Goal: Register for event/course

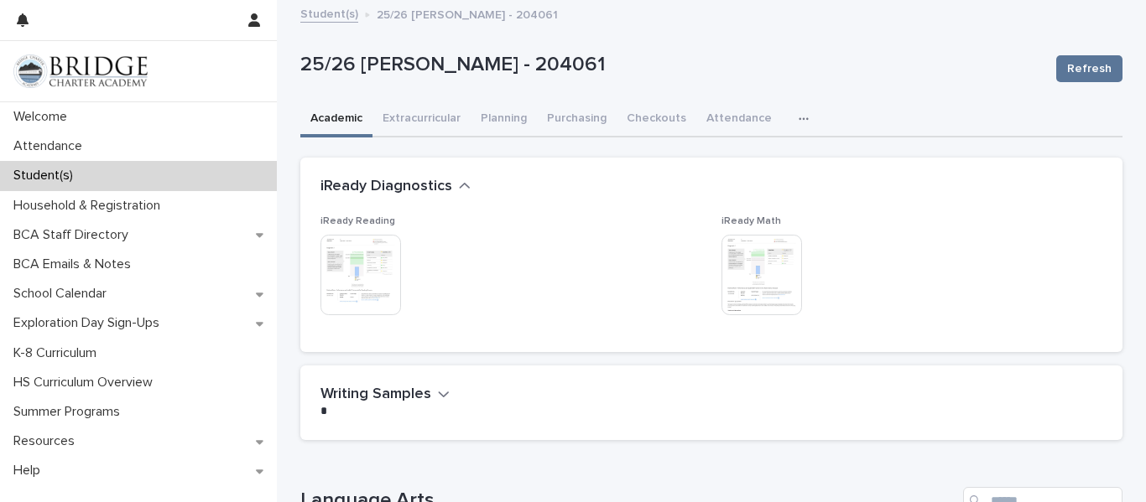
click at [150, 65] on link at bounding box center [138, 72] width 250 height 34
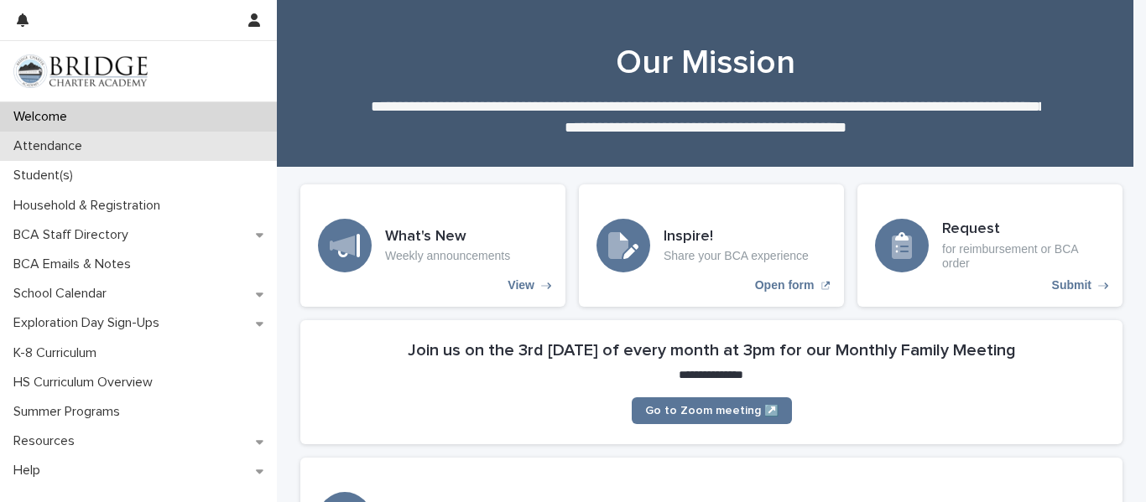
click at [96, 152] on div "Attendance" at bounding box center [138, 146] width 277 height 29
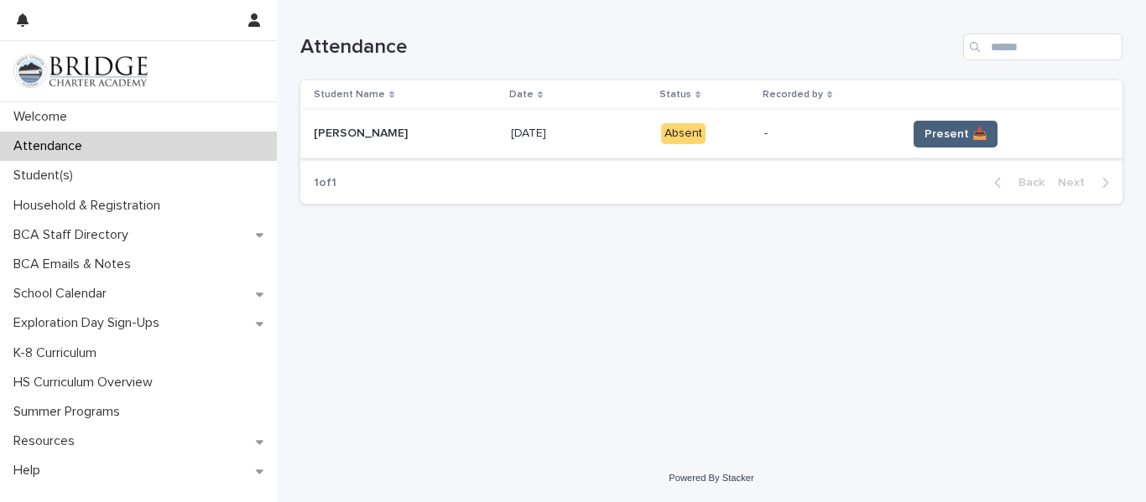
click at [924, 132] on span "Present 📥" at bounding box center [955, 134] width 62 height 17
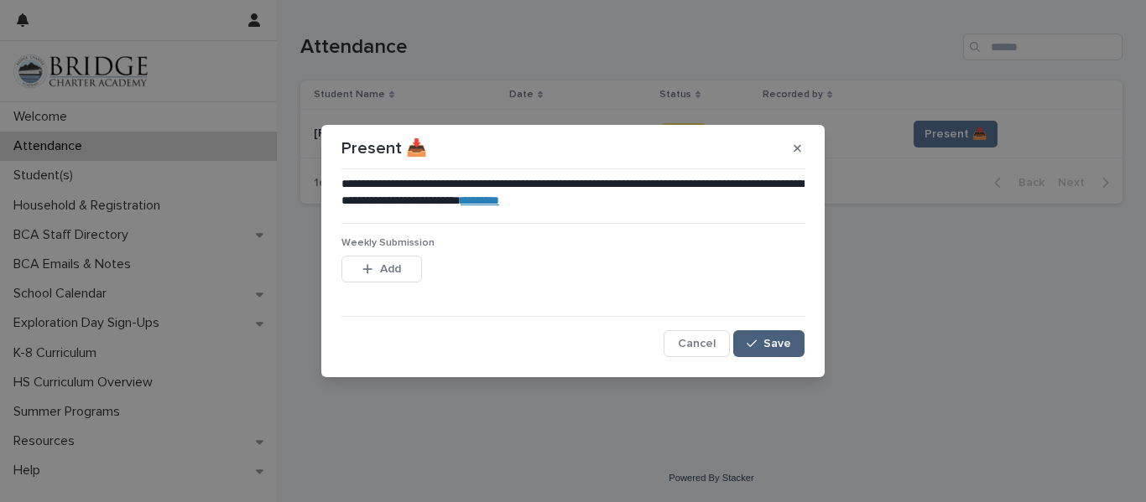
click at [795, 342] on button "Save" at bounding box center [768, 344] width 71 height 27
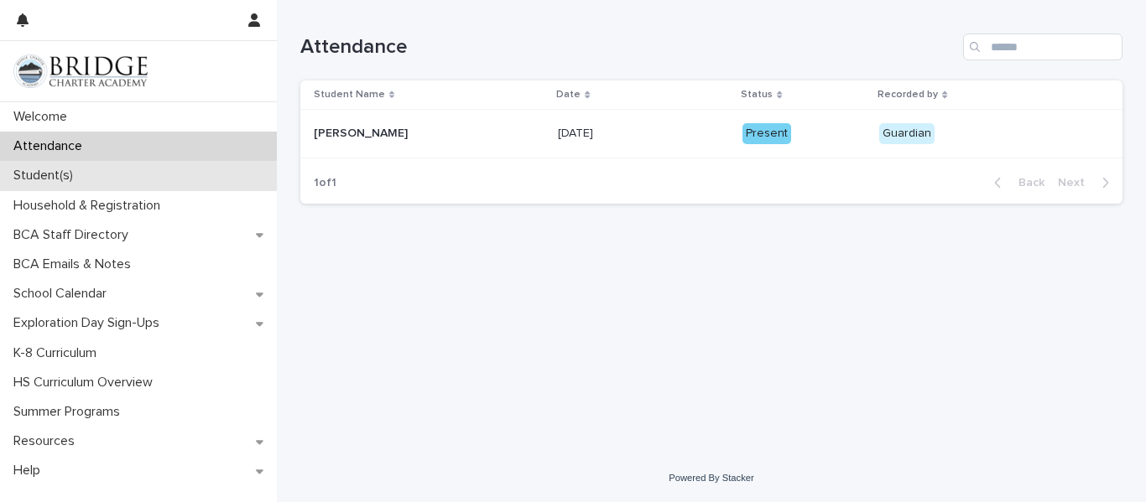
click at [62, 180] on p "Student(s)" at bounding box center [47, 176] width 80 height 16
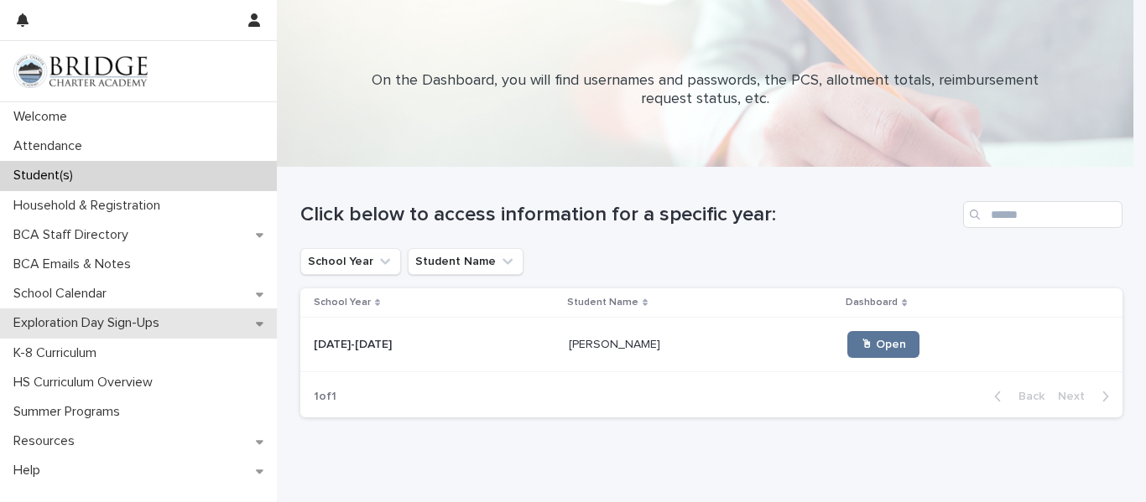
click at [117, 317] on p "Exploration Day Sign-Ups" at bounding box center [90, 323] width 166 height 16
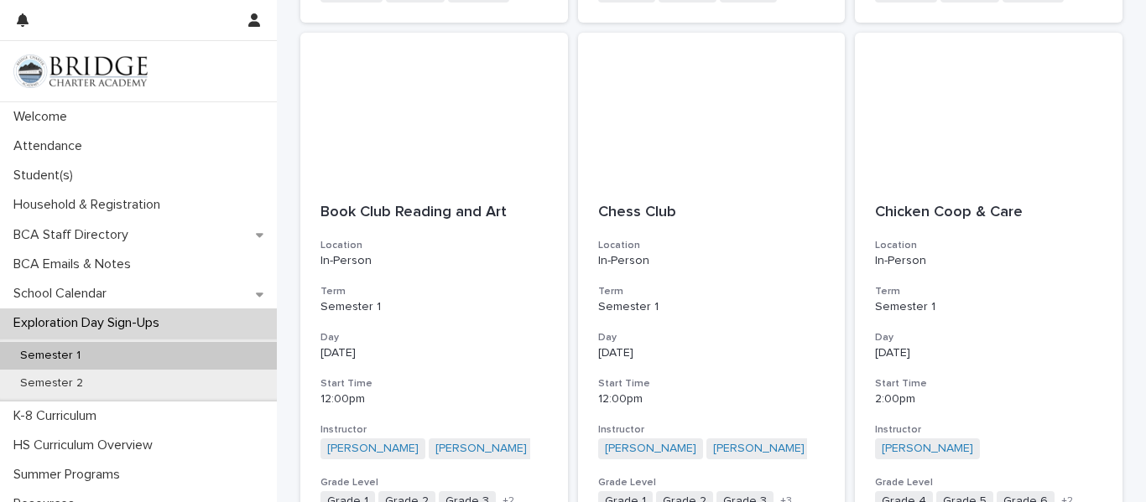
scroll to position [1285, 0]
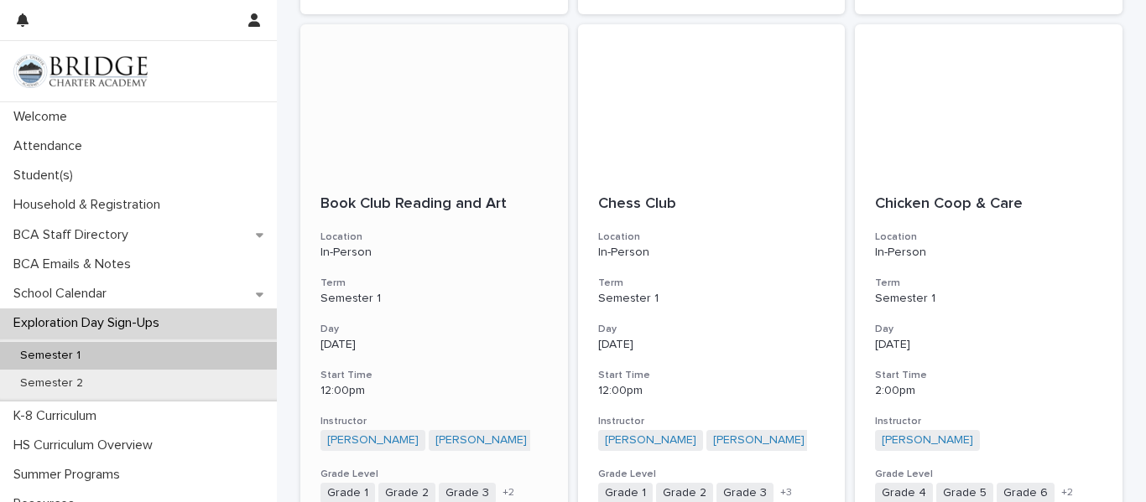
click at [388, 209] on p "Book Club Reading and Art" at bounding box center [433, 204] width 227 height 18
